Goal: Transaction & Acquisition: Purchase product/service

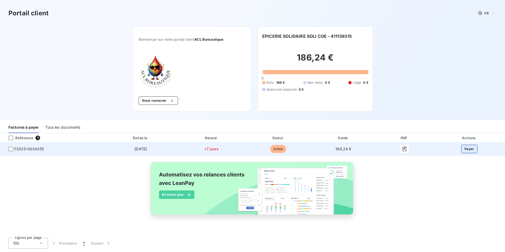
click at [470, 149] on button "Payer" at bounding box center [469, 149] width 16 height 8
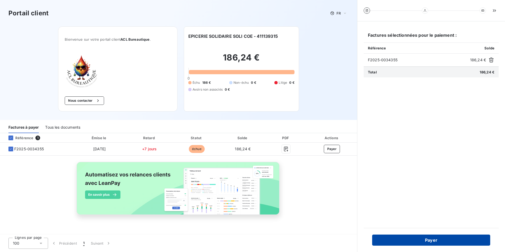
click at [425, 241] on button "Payer" at bounding box center [431, 240] width 118 height 11
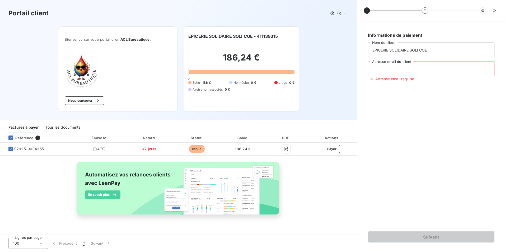
click at [387, 69] on input "Adresse email du client" at bounding box center [431, 69] width 127 height 15
type input "[EMAIL_ADDRESS][DOMAIN_NAME]"
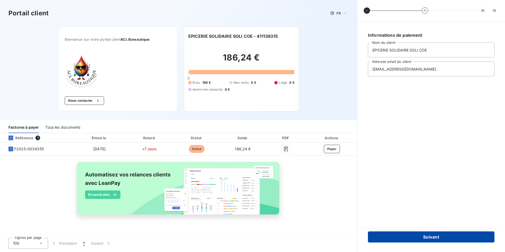
click at [415, 237] on button "Suivant" at bounding box center [431, 236] width 127 height 11
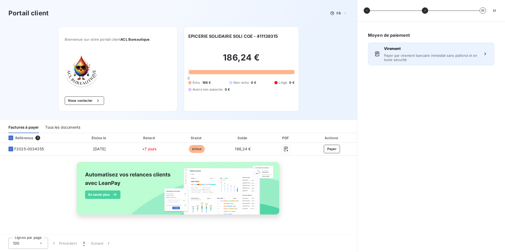
click at [426, 58] on span "Payer par virement bancaire immédiat sans plafond et en toute sécurité" at bounding box center [431, 57] width 94 height 8
